Goal: Information Seeking & Learning: Learn about a topic

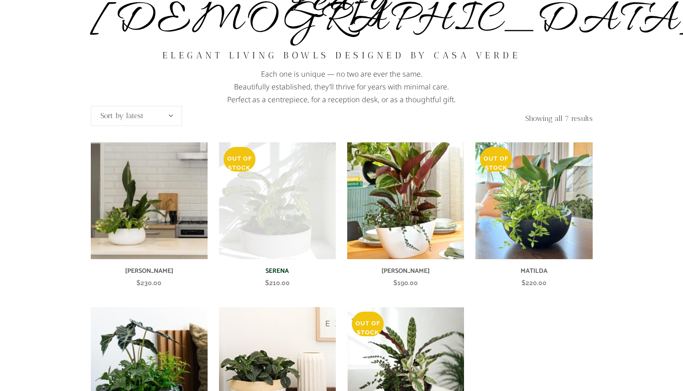
scroll to position [131, 0]
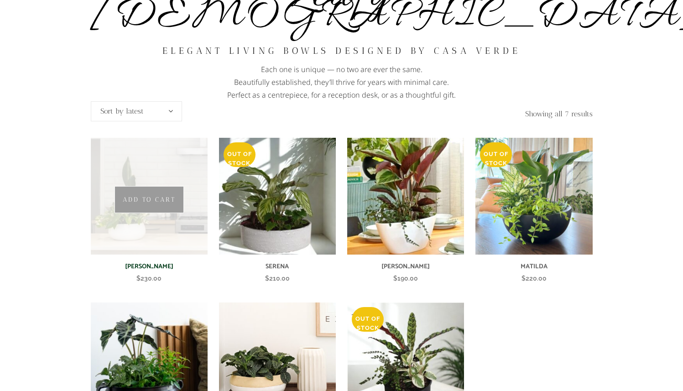
click at [113, 219] on img at bounding box center [149, 196] width 117 height 117
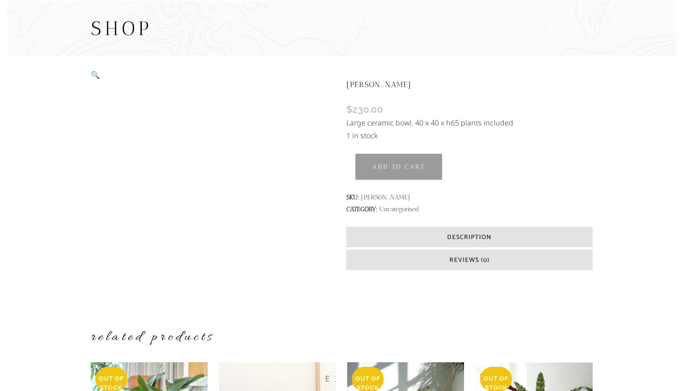
scroll to position [184, 0]
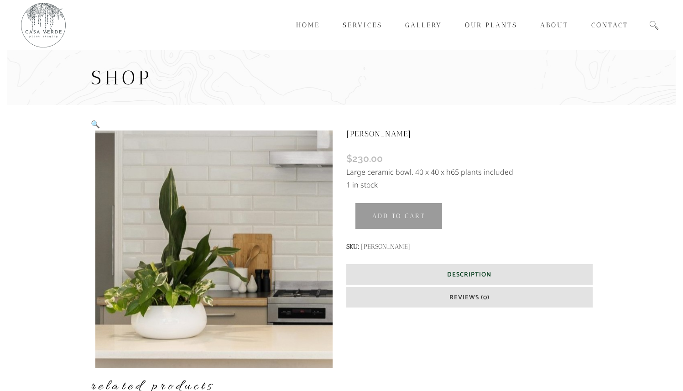
scroll to position [184, 0]
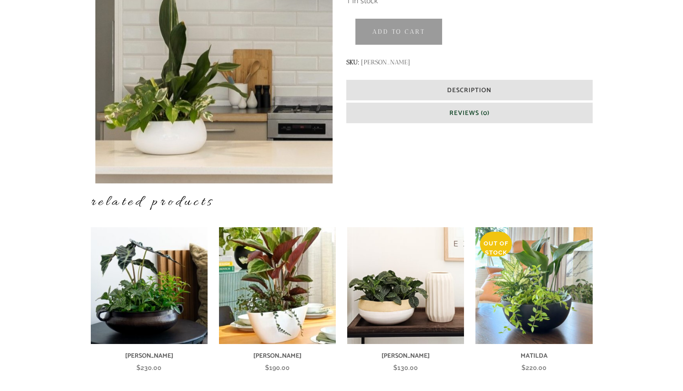
click at [389, 113] on h6 "Reviews (0)" at bounding box center [469, 113] width 246 height 21
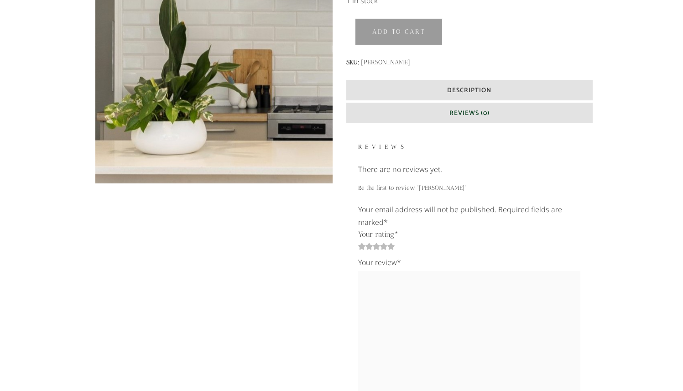
click at [389, 113] on h6 "Reviews (0)" at bounding box center [469, 113] width 246 height 21
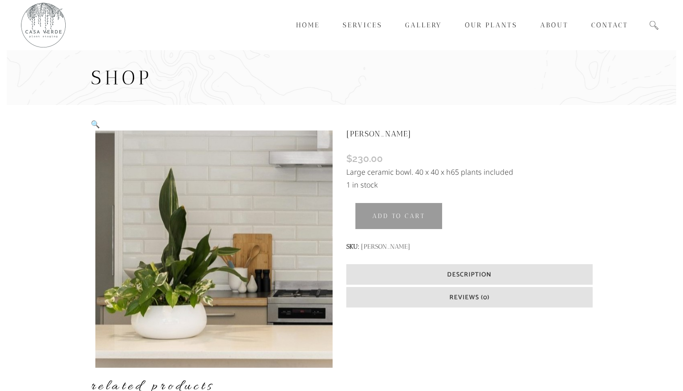
scroll to position [260, 0]
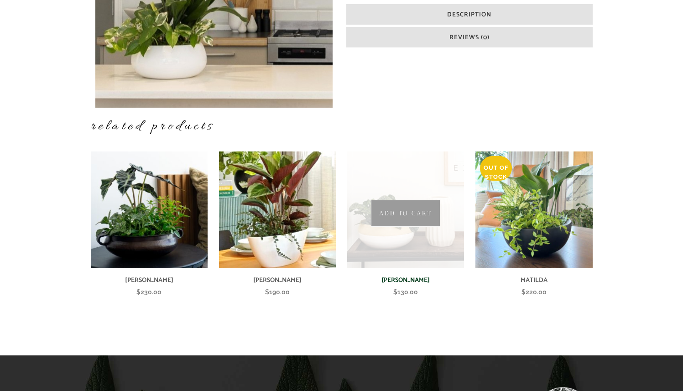
click at [414, 259] on img at bounding box center [405, 209] width 117 height 117
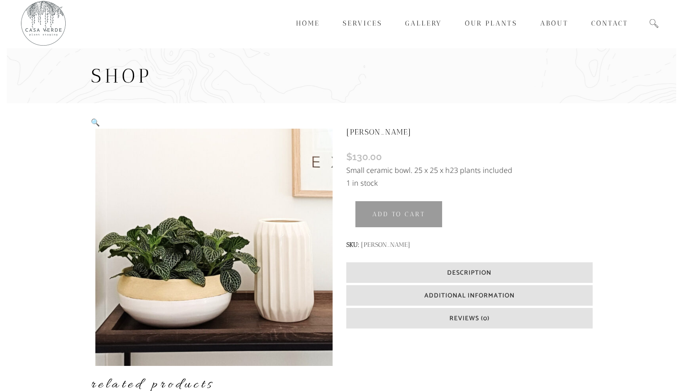
scroll to position [4, 0]
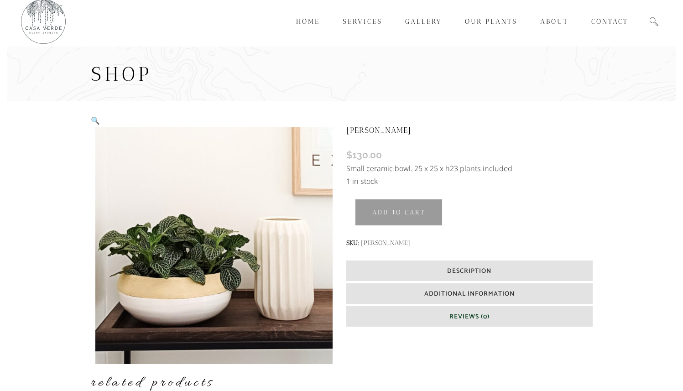
click at [489, 312] on span "Reviews (0)" at bounding box center [469, 317] width 40 height 10
click at [489, 314] on span "Reviews (0)" at bounding box center [469, 317] width 40 height 10
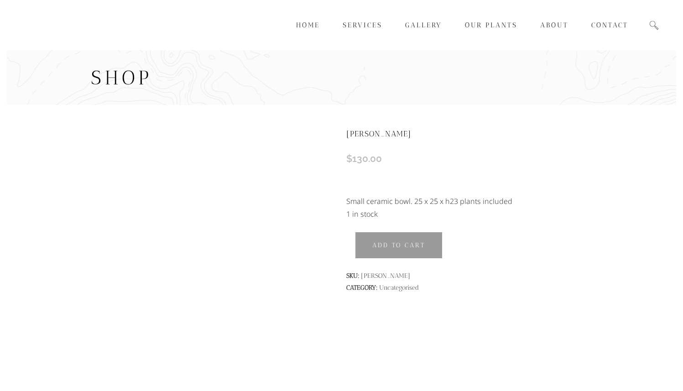
scroll to position [4, 0]
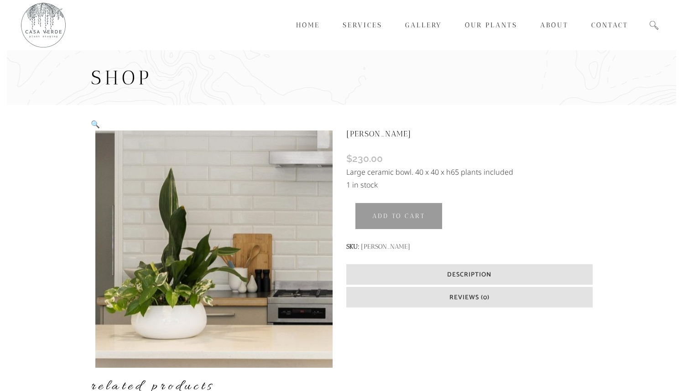
scroll to position [260, 0]
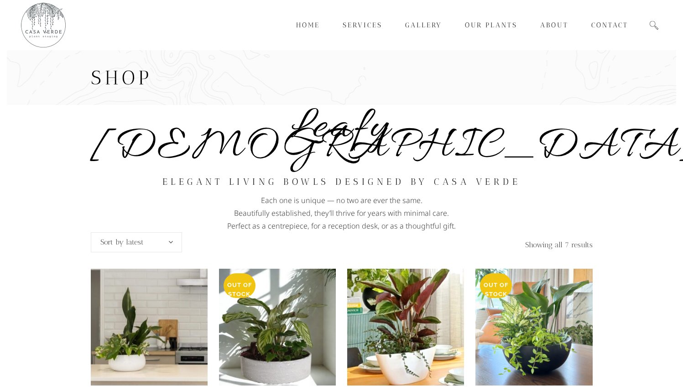
scroll to position [131, 0]
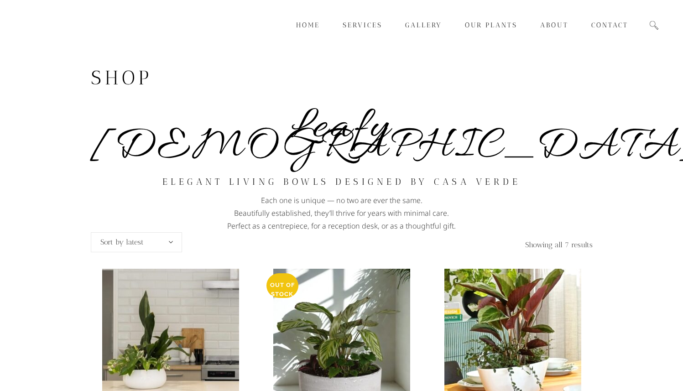
scroll to position [131, 0]
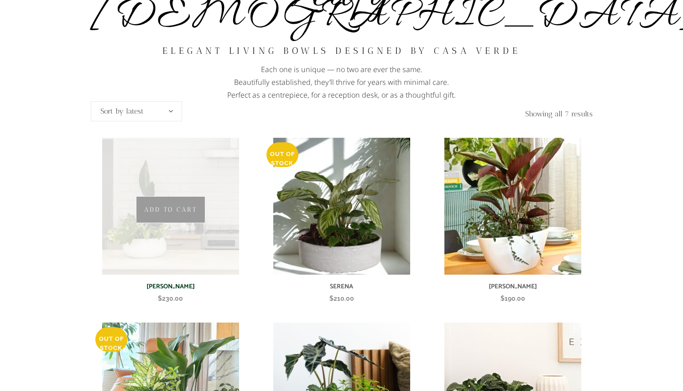
click at [146, 163] on img at bounding box center [170, 206] width 137 height 137
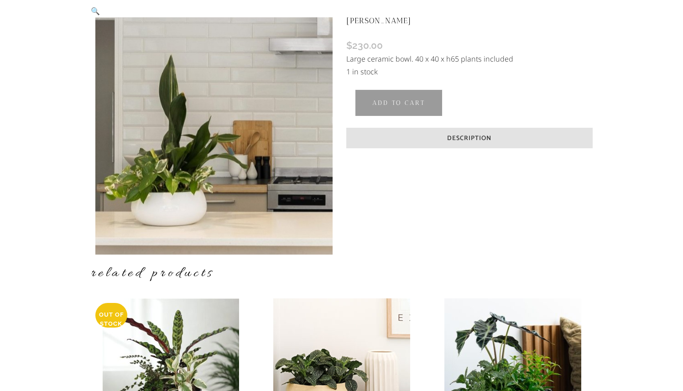
scroll to position [120, 0]
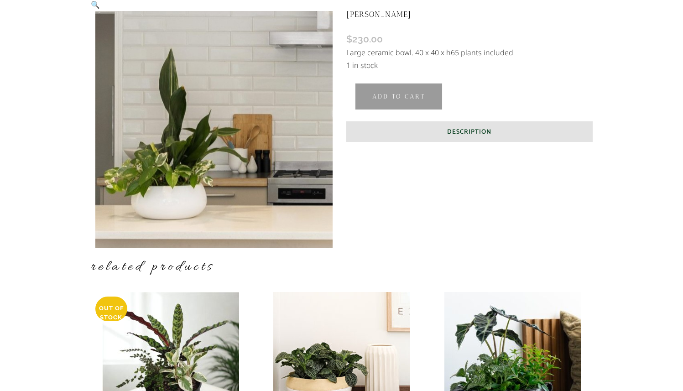
click at [491, 129] on span "Description" at bounding box center [469, 132] width 44 height 10
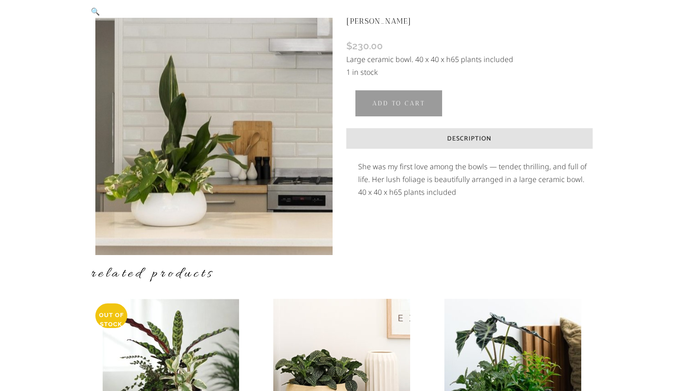
scroll to position [111, 0]
